Goal: Transaction & Acquisition: Purchase product/service

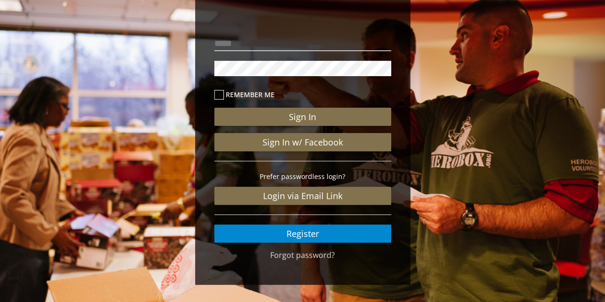
scroll to position [94, 0]
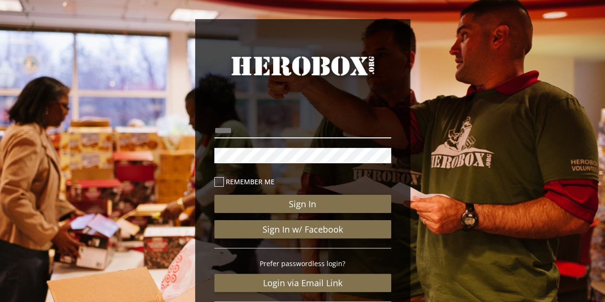
click at [251, 127] on input "email" at bounding box center [302, 130] width 177 height 15
type input "**********"
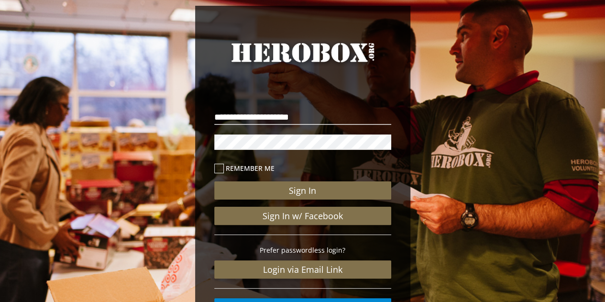
scroll to position [94, 0]
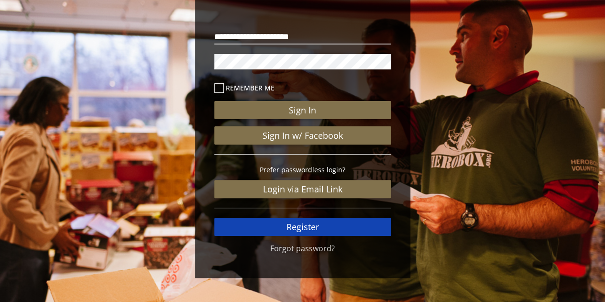
click at [319, 219] on link "Register" at bounding box center [302, 227] width 177 height 18
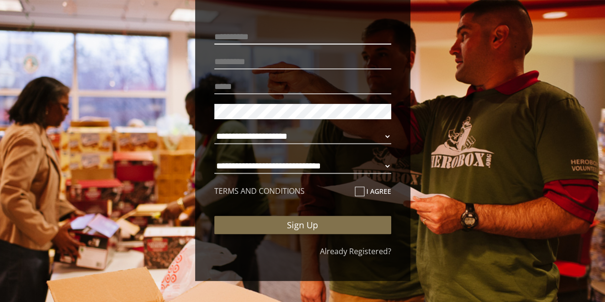
click at [241, 39] on input "text" at bounding box center [302, 36] width 177 height 15
type input "*******"
type input "*****"
type input "**********"
click at [341, 136] on select "**********" at bounding box center [302, 136] width 177 height 15
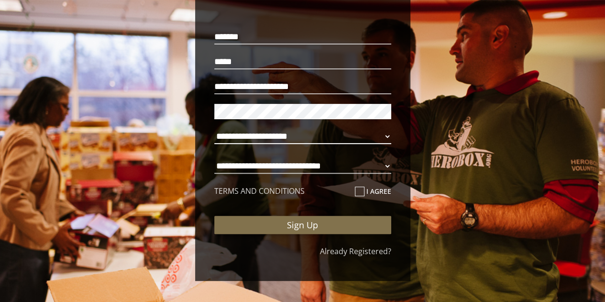
select select "**********"
click at [214, 129] on select "**********" at bounding box center [302, 136] width 177 height 15
click at [320, 164] on select "**********" at bounding box center [302, 165] width 177 height 15
click at [214, 158] on select "**********" at bounding box center [302, 165] width 177 height 15
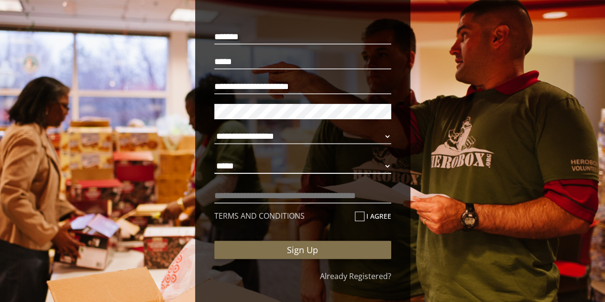
select select "**********"
drag, startPoint x: 363, startPoint y: 216, endPoint x: 358, endPoint y: 219, distance: 5.8
click at [363, 216] on label "I agree" at bounding box center [373, 215] width 36 height 11
click at [361, 216] on input "I agree" at bounding box center [358, 219] width 6 height 15
checkbox input "****"
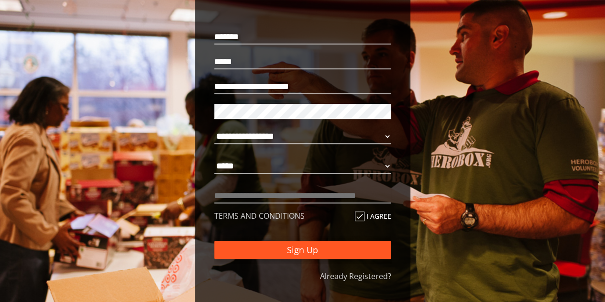
click at [359, 249] on button "Sign Up" at bounding box center [302, 250] width 177 height 18
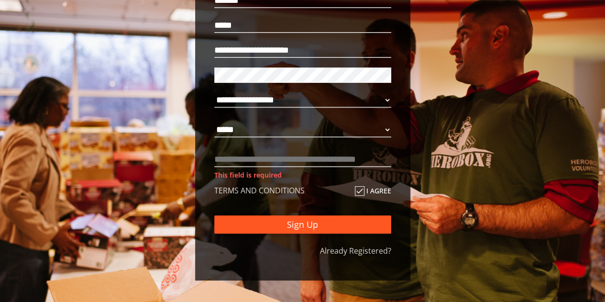
scroll to position [132, 0]
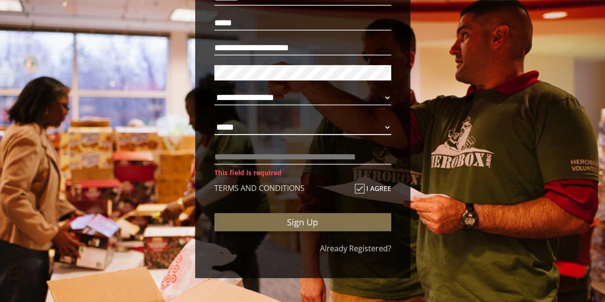
click at [249, 132] on select "**********" at bounding box center [302, 127] width 177 height 15
select select "**********"
click at [214, 120] on select "**********" at bounding box center [302, 127] width 177 height 15
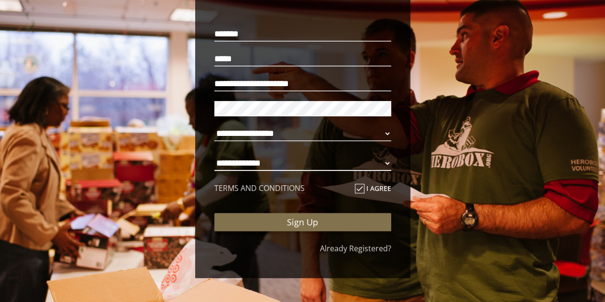
scroll to position [97, 0]
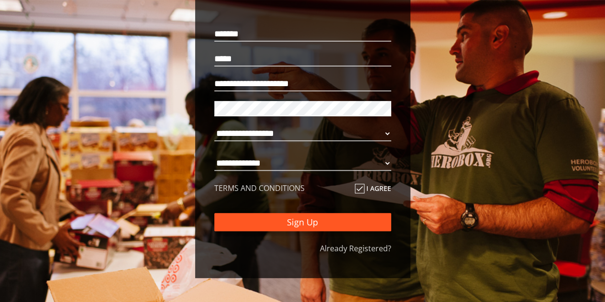
click at [297, 218] on button "Sign Up" at bounding box center [302, 222] width 177 height 18
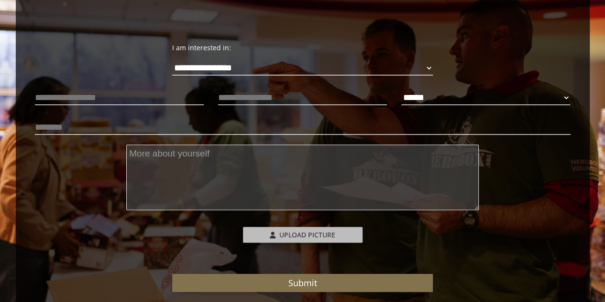
scroll to position [143, 0]
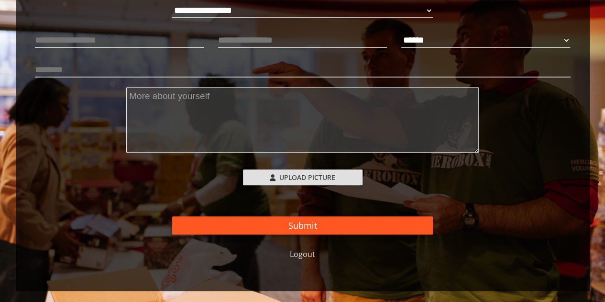
click at [346, 228] on button "Submit" at bounding box center [302, 225] width 261 height 18
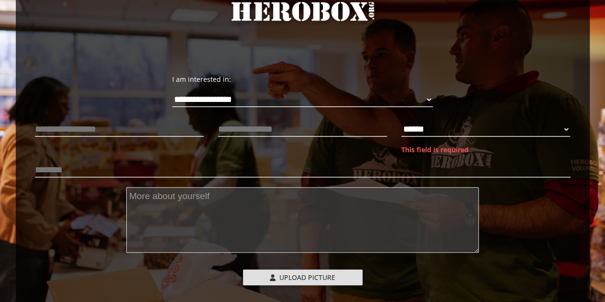
scroll to position [53, 0]
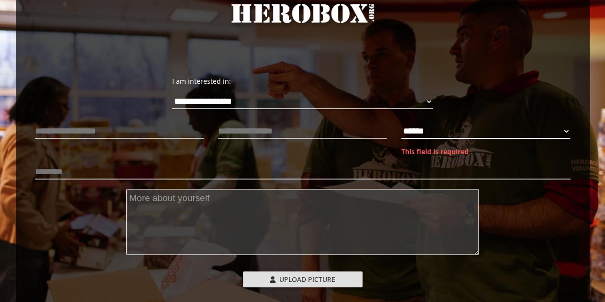
click at [457, 130] on select "****** **** ******" at bounding box center [485, 130] width 169 height 15
click at [401, 123] on select "****** **** ******" at bounding box center [485, 130] width 169 height 15
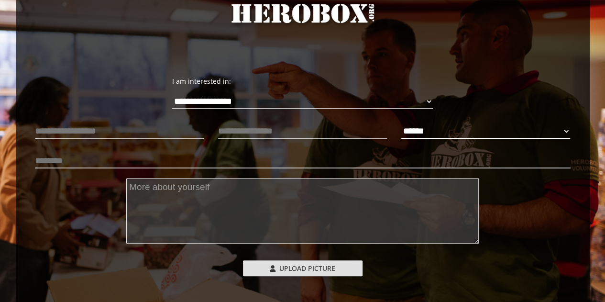
select select "**********"
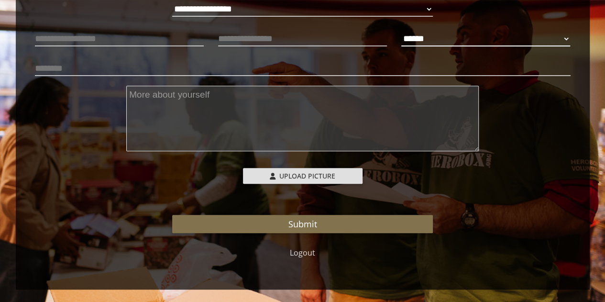
scroll to position [148, 0]
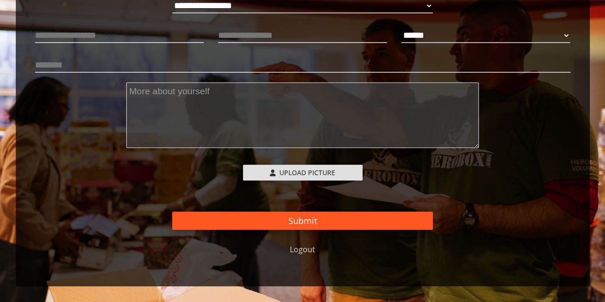
click at [385, 221] on button "Submit" at bounding box center [302, 220] width 261 height 18
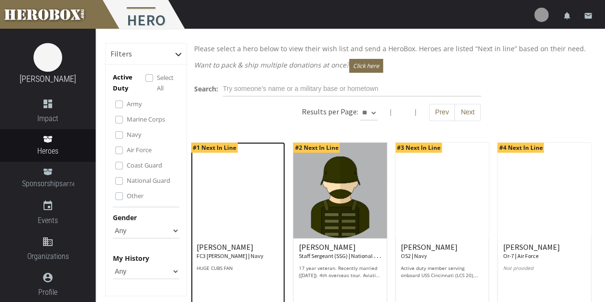
click at [224, 250] on h6 "Jose A. FC3 ALLEN | Navy" at bounding box center [238, 251] width 83 height 17
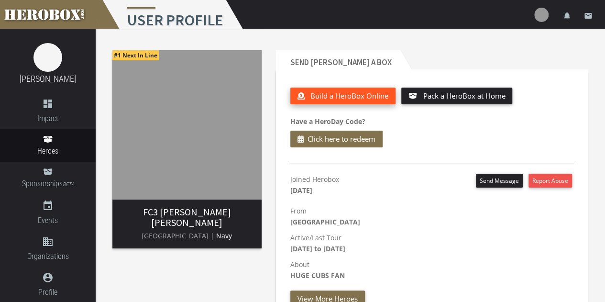
click at [383, 101] on button "Build a HeroBox Online" at bounding box center [342, 96] width 105 height 17
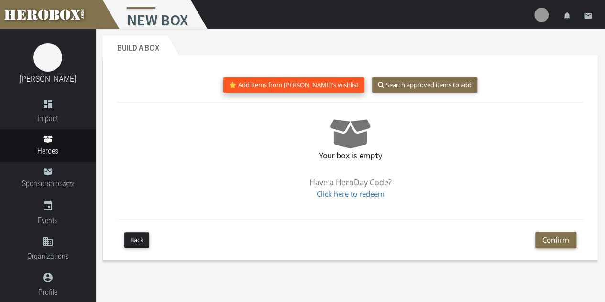
click at [300, 88] on button "Add items from Jose's wishlist" at bounding box center [293, 85] width 141 height 16
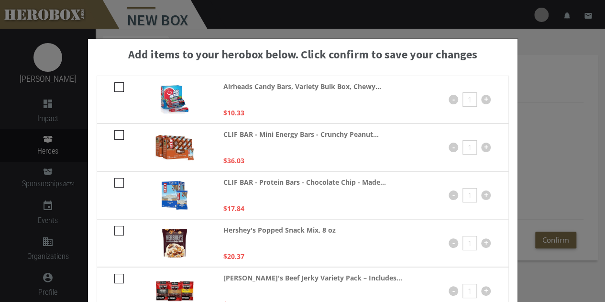
click at [564, 61] on div "Add items to your herobox below. Click confirm to save your changes Airheads Ca…" at bounding box center [302, 151] width 605 height 302
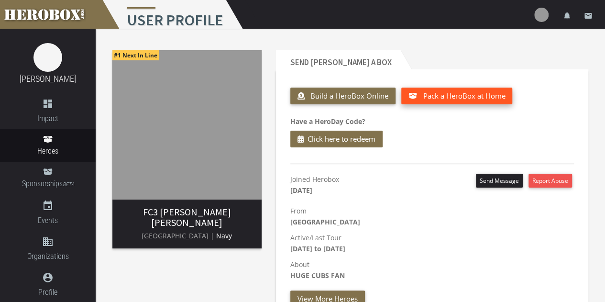
click at [497, 95] on span "Pack a HeroBox at Home" at bounding box center [464, 96] width 82 height 10
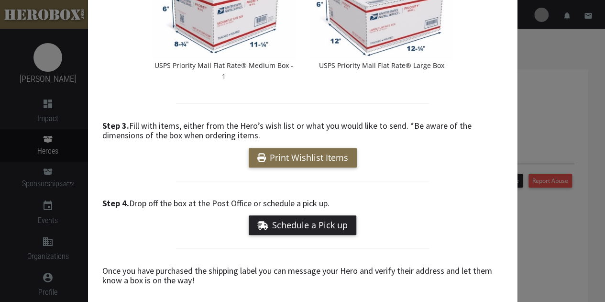
scroll to position [198, 0]
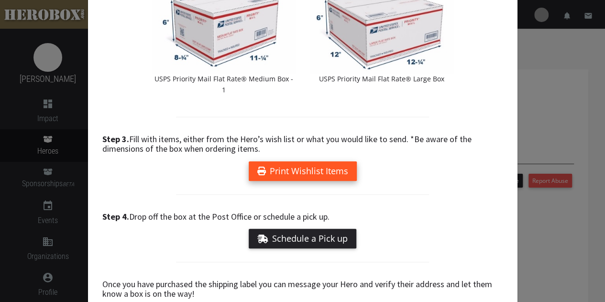
click at [299, 161] on link "Print Wishlist Items" at bounding box center [303, 171] width 108 height 20
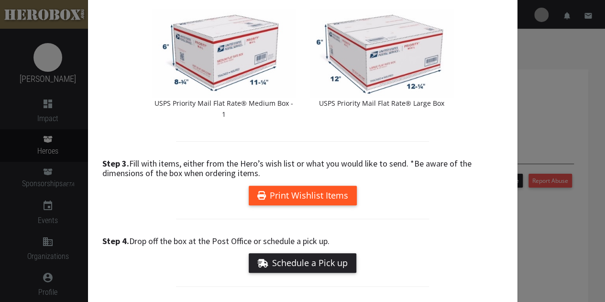
scroll to position [246, 0]
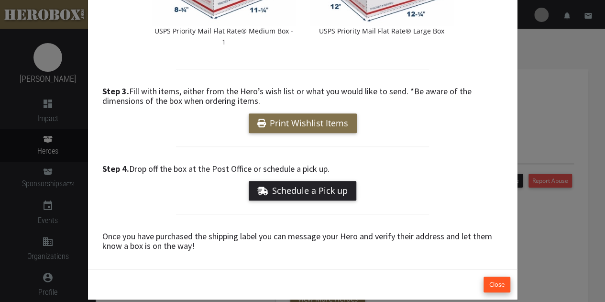
click at [495, 276] on button "Close" at bounding box center [497, 284] width 27 height 16
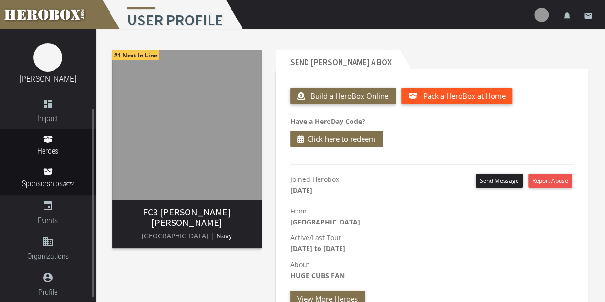
scroll to position [48, 0]
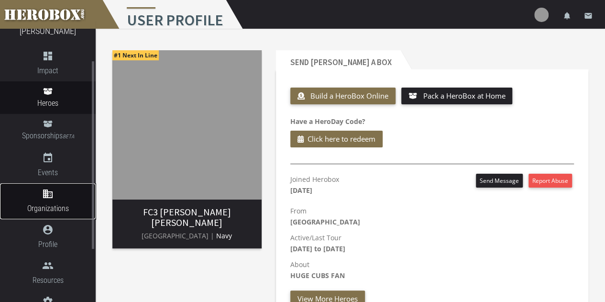
click at [54, 207] on span "Organizations" at bounding box center [48, 208] width 96 height 12
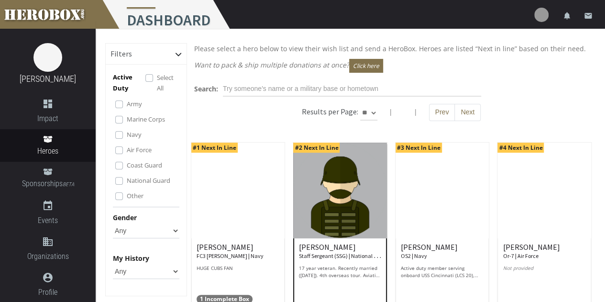
click at [325, 243] on h6 "MONIQUE B. Staff Sergeant (SSG) | National Guard" at bounding box center [339, 251] width 83 height 17
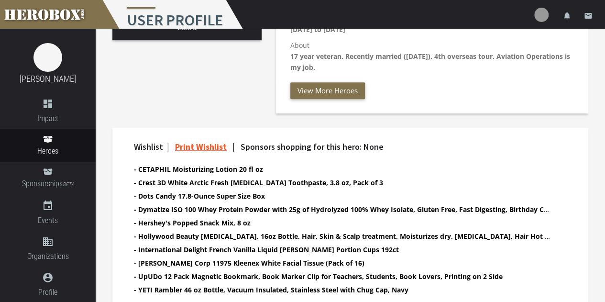
scroll to position [287, 0]
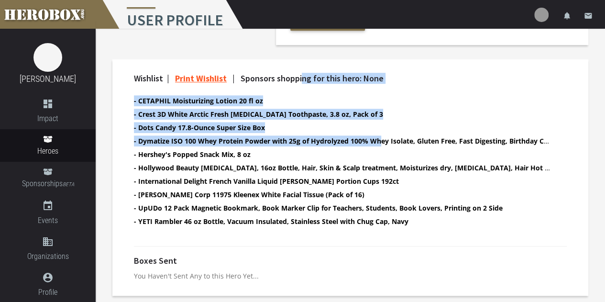
drag, startPoint x: 304, startPoint y: 79, endPoint x: 381, endPoint y: 148, distance: 103.7
click at [381, 145] on div "Wishlist | Print Wishlist | Sponsors shopping for this hero: None - CETAPHIL Mo…" at bounding box center [350, 155] width 447 height 163
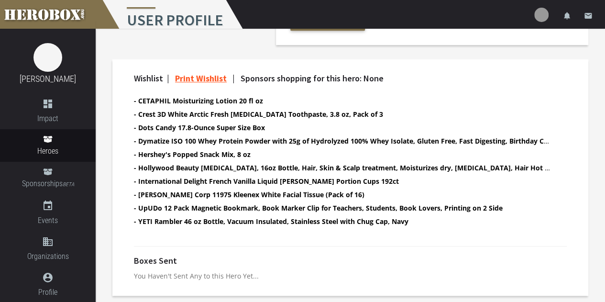
click at [343, 201] on ul "- CETAPHIL Moisturizing Lotion 20 fl oz - Crest 3D White Arctic Fresh Teeth Whi…" at bounding box center [342, 162] width 416 height 134
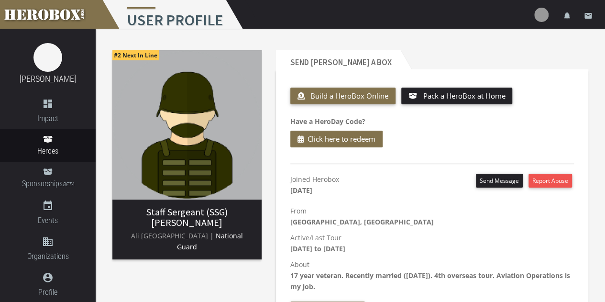
scroll to position [0, 0]
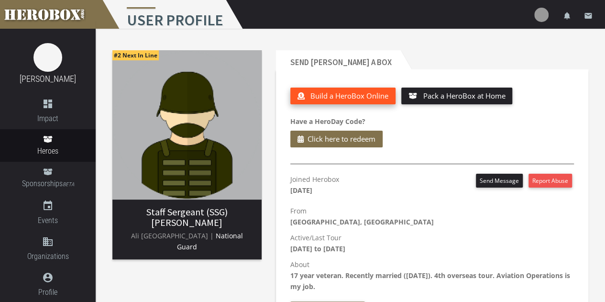
click at [354, 94] on span "Build a HeroBox Online" at bounding box center [349, 96] width 78 height 10
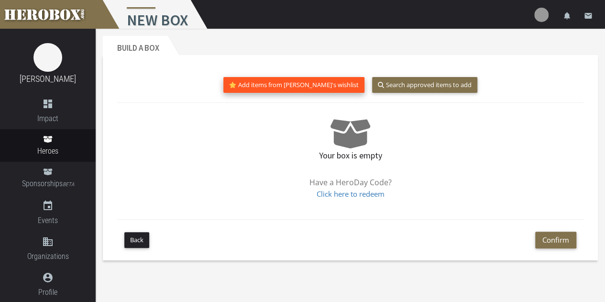
click at [308, 83] on button "Add items from MONIQUE's wishlist" at bounding box center [293, 85] width 141 height 16
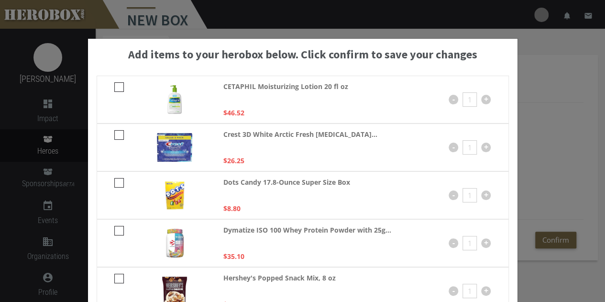
click at [537, 62] on div "Add items to your herobox below. Click confirm to save your changes CETAPHIL Mo…" at bounding box center [302, 151] width 605 height 302
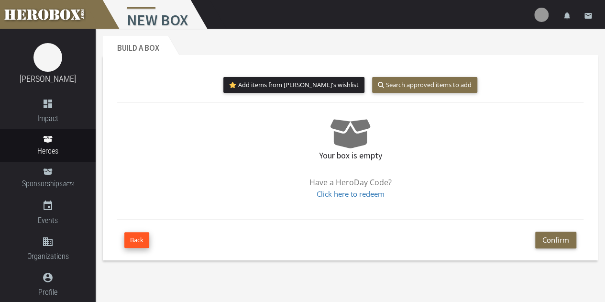
click at [135, 242] on button "Back" at bounding box center [136, 240] width 25 height 16
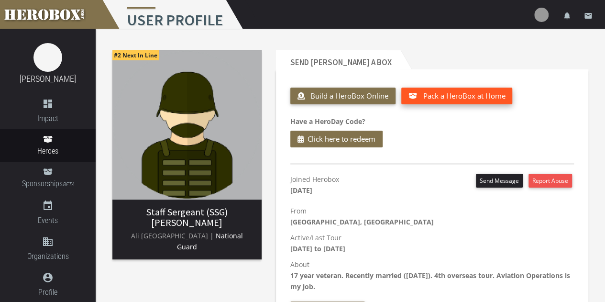
click at [488, 93] on span "Pack a HeroBox at Home" at bounding box center [464, 96] width 82 height 10
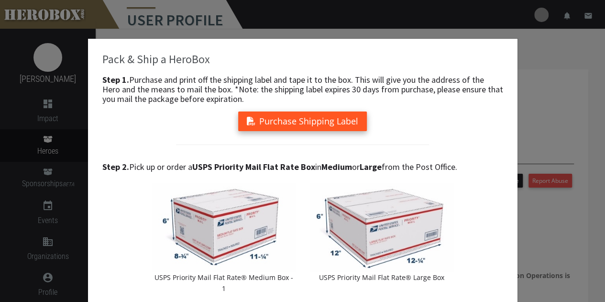
click at [327, 120] on button "Purchase Shipping Label" at bounding box center [302, 121] width 129 height 20
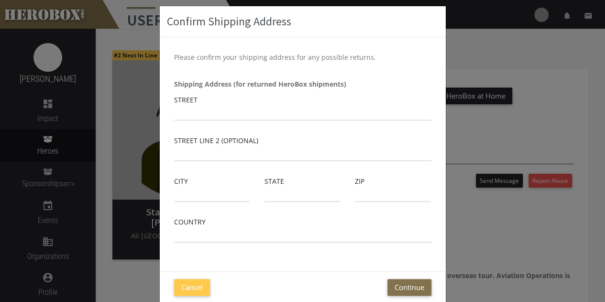
scroll to position [47, 0]
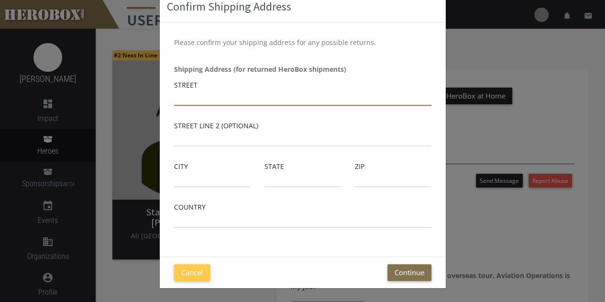
click at [185, 97] on input "text" at bounding box center [302, 97] width 257 height 15
type input "14770 Telluride St"
type input "Summerset"
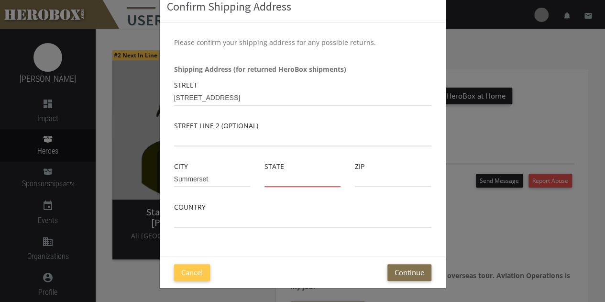
type input "SD"
type input "57769"
type input "United States"
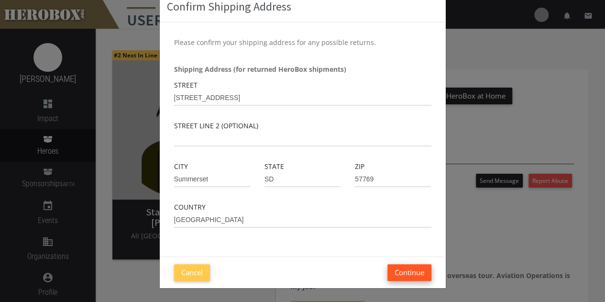
click at [409, 268] on button "Continue" at bounding box center [409, 272] width 44 height 17
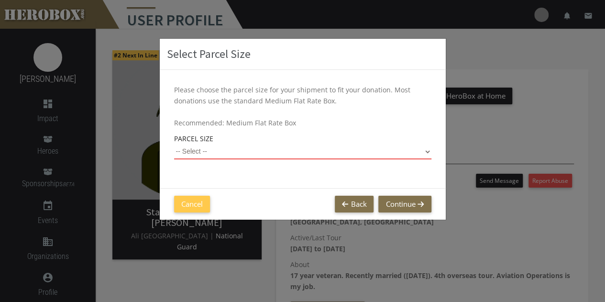
click at [231, 151] on select "-- Select -- Small Flat Rate Envelope (Est. $11.38) Medium Flat Rate Box (Est. …" at bounding box center [302, 151] width 257 height 15
click at [174, 144] on select "-- Select -- Small Flat Rate Envelope (Est. $11.38) Medium Flat Rate Box (Est. …" at bounding box center [302, 151] width 257 height 15
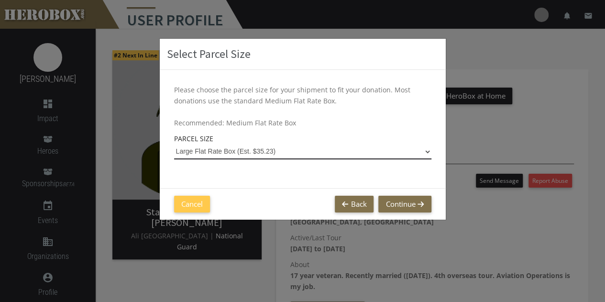
select select "Large Flat Rate Box"
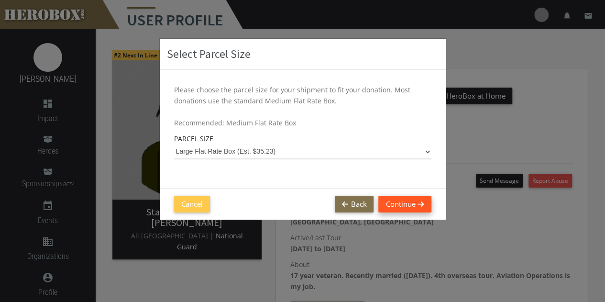
click at [412, 198] on button "Continue" at bounding box center [404, 204] width 53 height 17
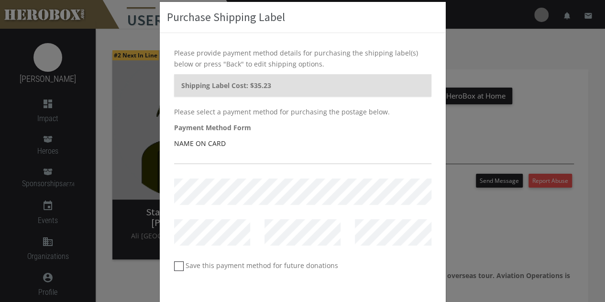
scroll to position [82, 0]
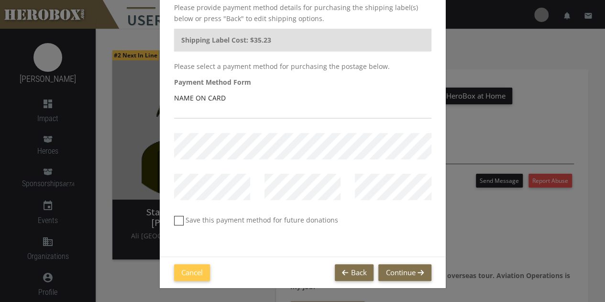
click at [493, 60] on div "Purchase Shipping Label Please provide payment method details for purchasing th…" at bounding box center [302, 151] width 605 height 302
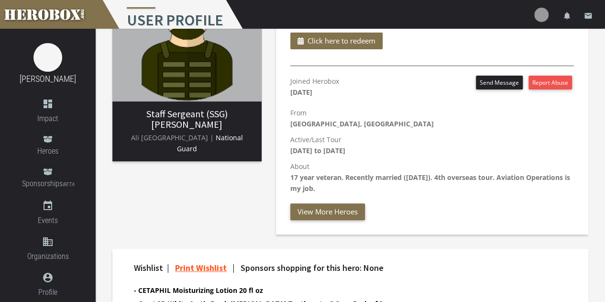
scroll to position [0, 0]
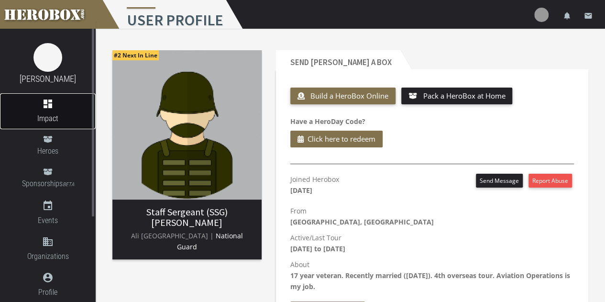
click at [51, 109] on icon "dashboard" at bounding box center [48, 103] width 96 height 11
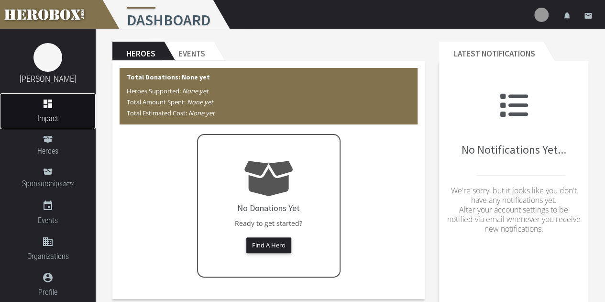
scroll to position [31, 0]
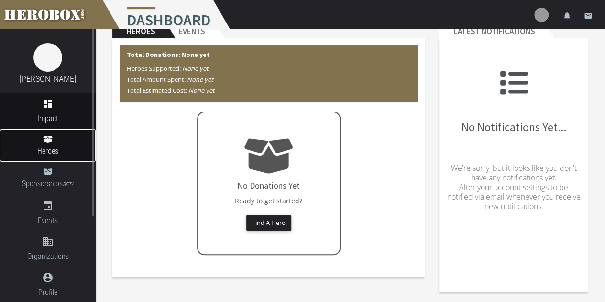
click at [54, 147] on span "Heroes" at bounding box center [48, 151] width 96 height 12
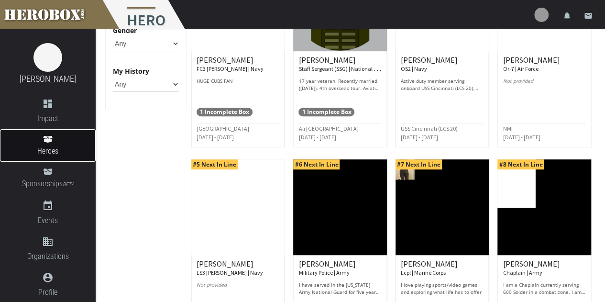
scroll to position [191, 0]
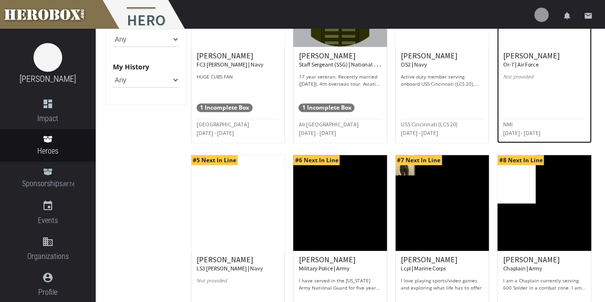
click at [523, 66] on small "Or-7 | Air Force" at bounding box center [520, 64] width 35 height 7
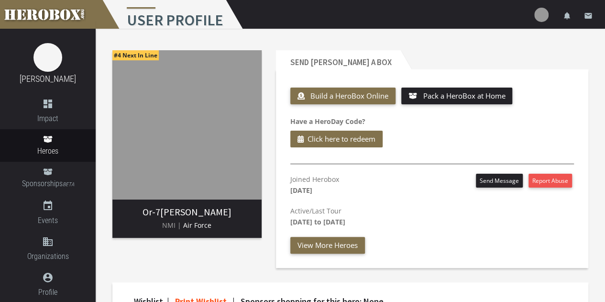
drag, startPoint x: 315, startPoint y: 211, endPoint x: 397, endPoint y: 218, distance: 83.0
click at [395, 218] on p "Active/Last Tour July 1st 2025 to January 1st 2026" at bounding box center [432, 216] width 284 height 22
click at [464, 220] on p "Active/Last Tour July 1st 2025 to January 1st 2026" at bounding box center [432, 216] width 284 height 22
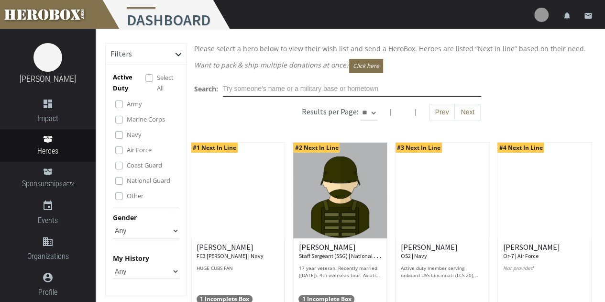
click at [269, 89] on input "text" at bounding box center [352, 88] width 258 height 15
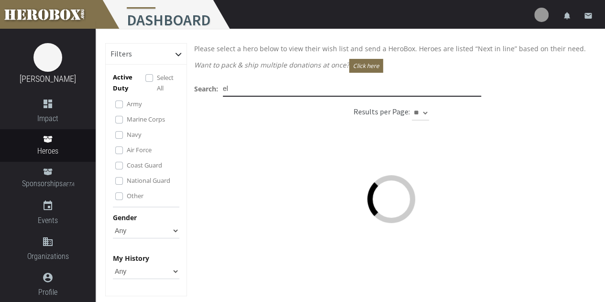
type input "e"
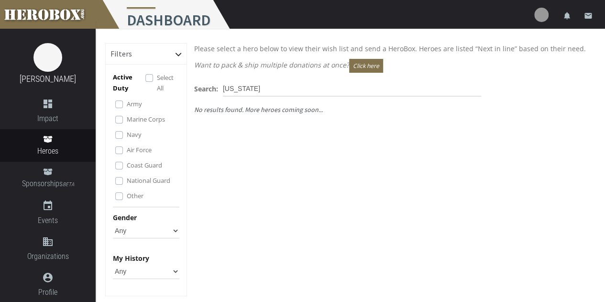
click at [290, 117] on div "No results found. More heroes coming soon..." at bounding box center [391, 112] width 408 height 12
click at [390, 90] on input "[US_STATE]" at bounding box center [352, 88] width 258 height 15
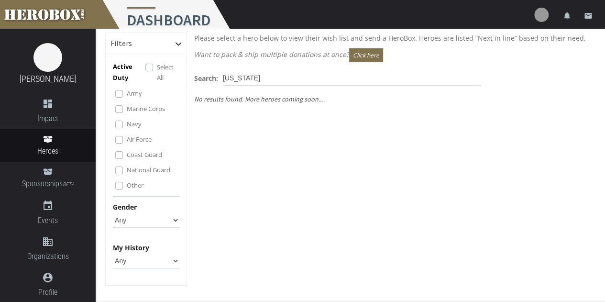
click at [176, 261] on select "Any None Pending Donations Sponsored" at bounding box center [146, 260] width 66 height 15
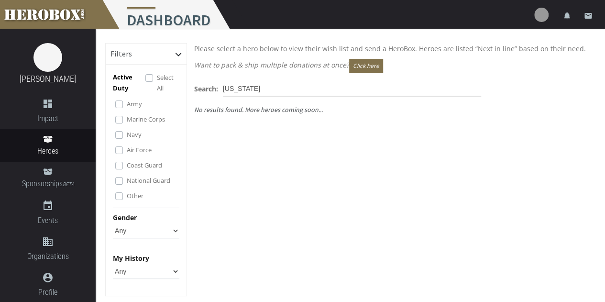
click at [175, 55] on icon at bounding box center [178, 54] width 7 height 7
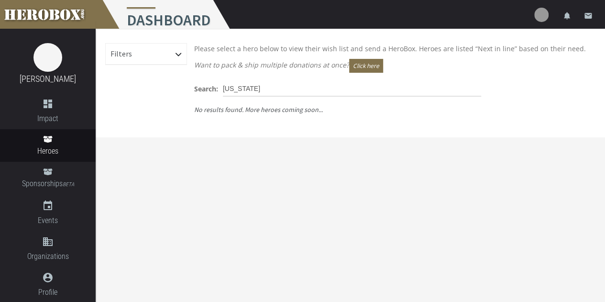
click at [175, 55] on icon at bounding box center [178, 54] width 7 height 7
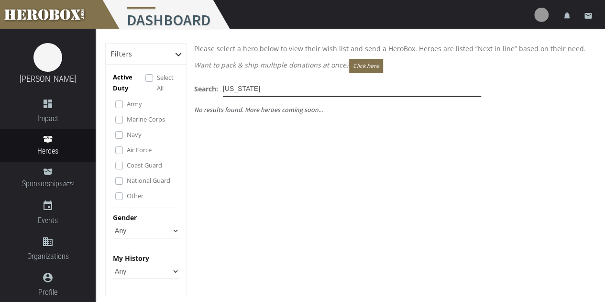
click at [252, 92] on input "[US_STATE]" at bounding box center [352, 88] width 258 height 15
click at [252, 91] on input "[US_STATE]" at bounding box center [352, 88] width 258 height 15
click at [283, 79] on div "Please select a hero below to view their wish list and send a HeroBox. Heroes a…" at bounding box center [391, 176] width 408 height 267
click at [280, 86] on input "dakota" at bounding box center [352, 88] width 258 height 15
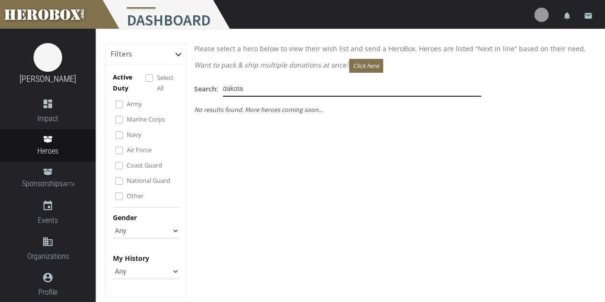
click at [280, 86] on input "dakota" at bounding box center [352, 88] width 258 height 15
click at [280, 86] on input "[US_STATE]" at bounding box center [352, 88] width 258 height 15
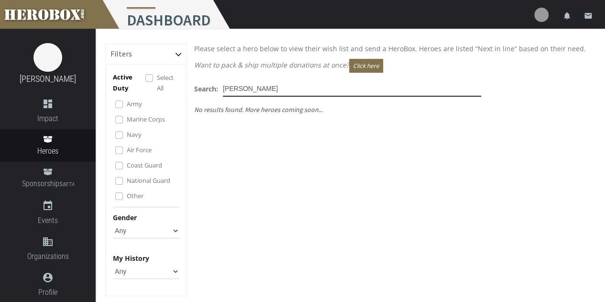
click at [280, 86] on input "[PERSON_NAME]" at bounding box center [352, 88] width 258 height 15
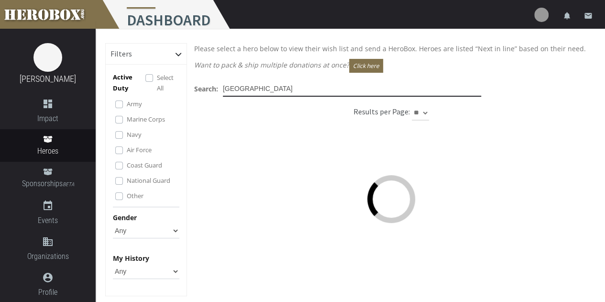
type input "[GEOGRAPHIC_DATA]"
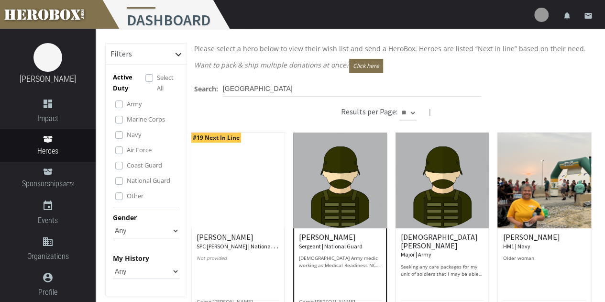
click at [316, 240] on h6 "[PERSON_NAME] | National Guard" at bounding box center [339, 241] width 83 height 17
